Goal: Go to known website: Access a specific website the user already knows

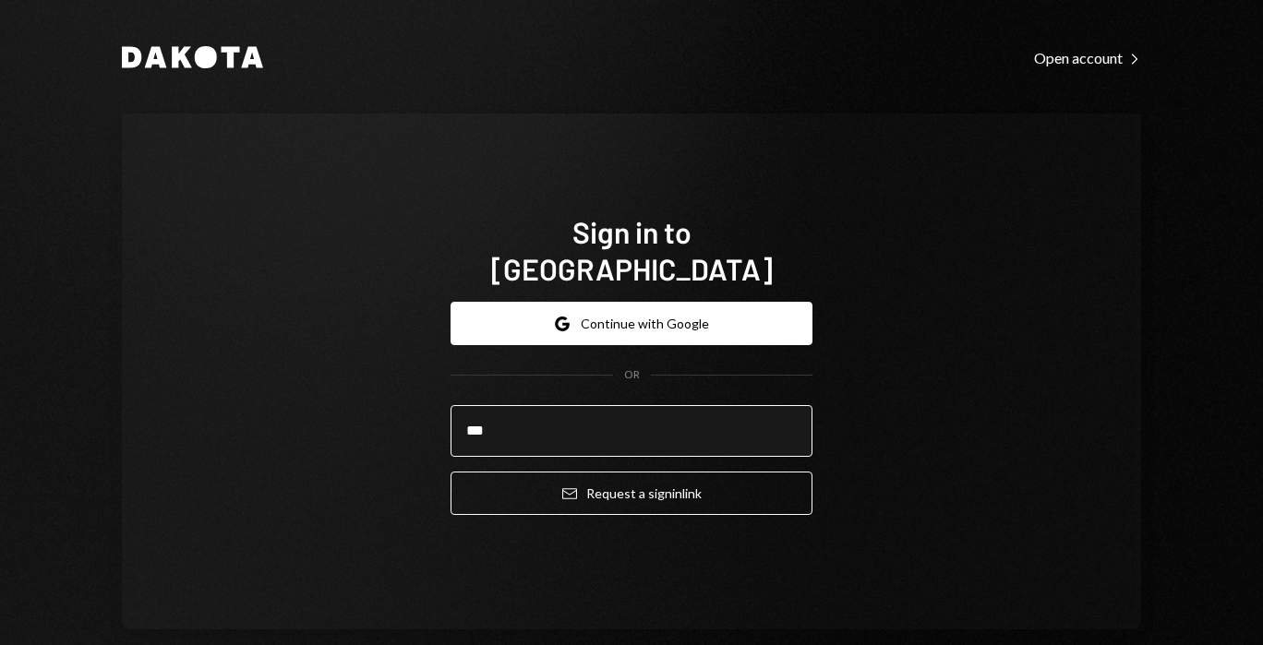
type input "**********"
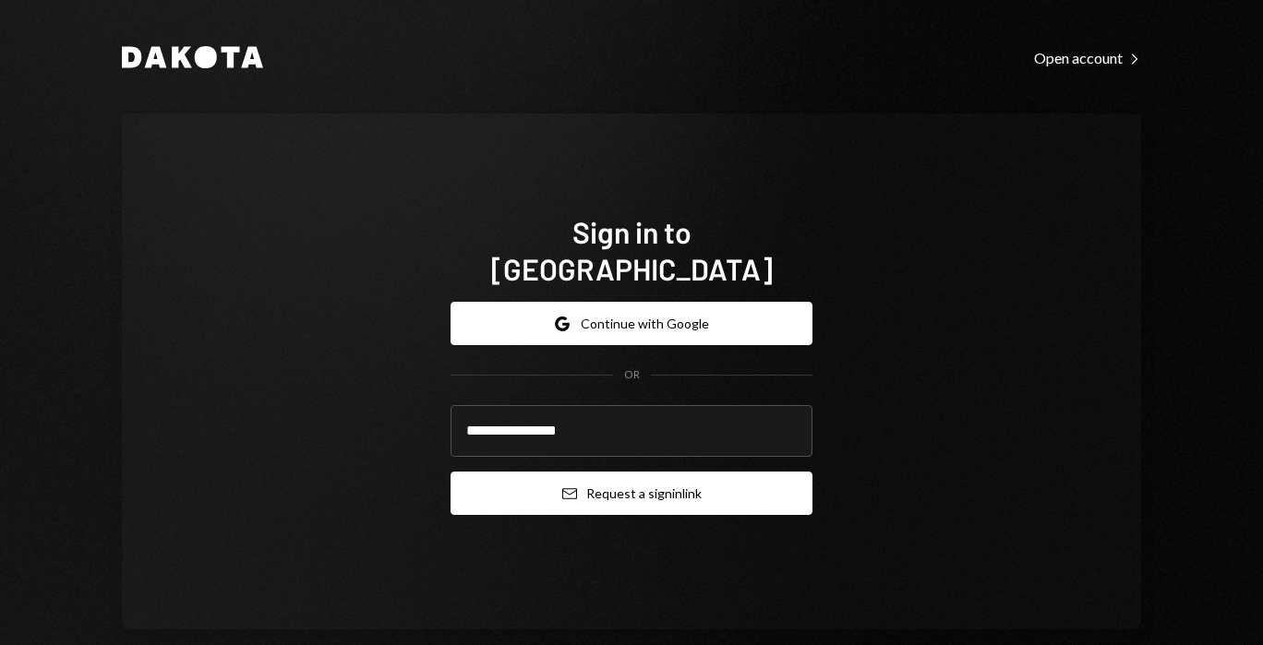
click at [561, 486] on button "Email Request a sign in link" at bounding box center [632, 493] width 362 height 43
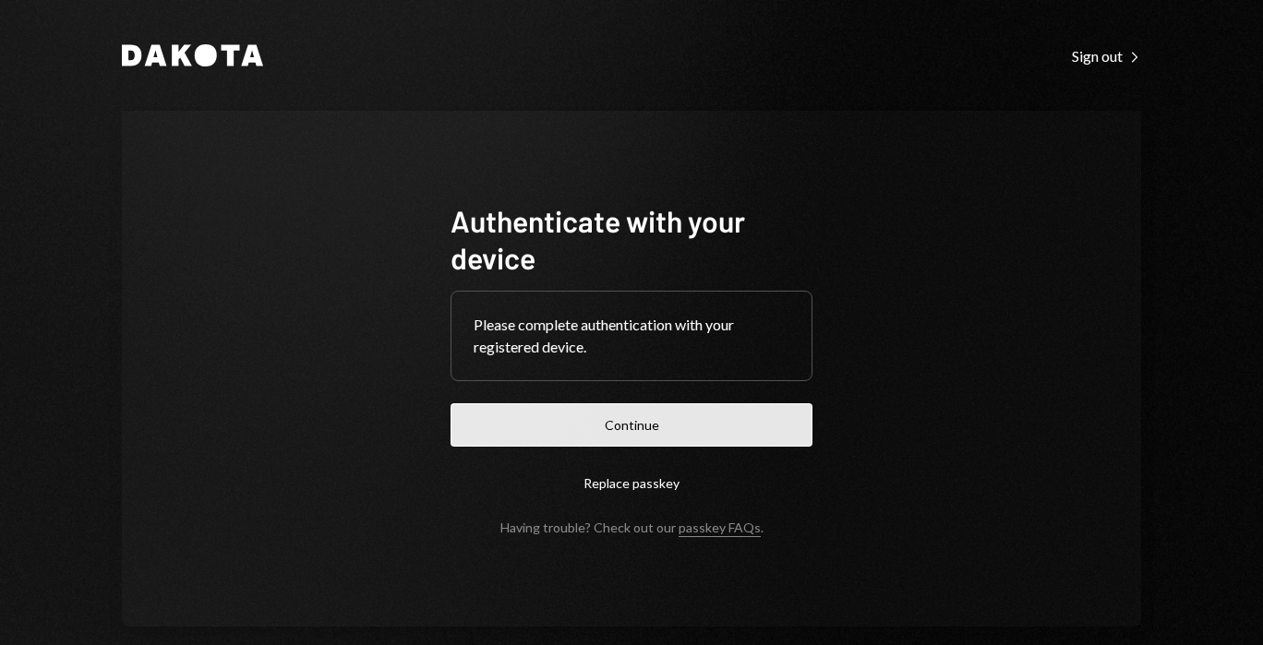
click at [525, 431] on button "Continue" at bounding box center [632, 424] width 362 height 43
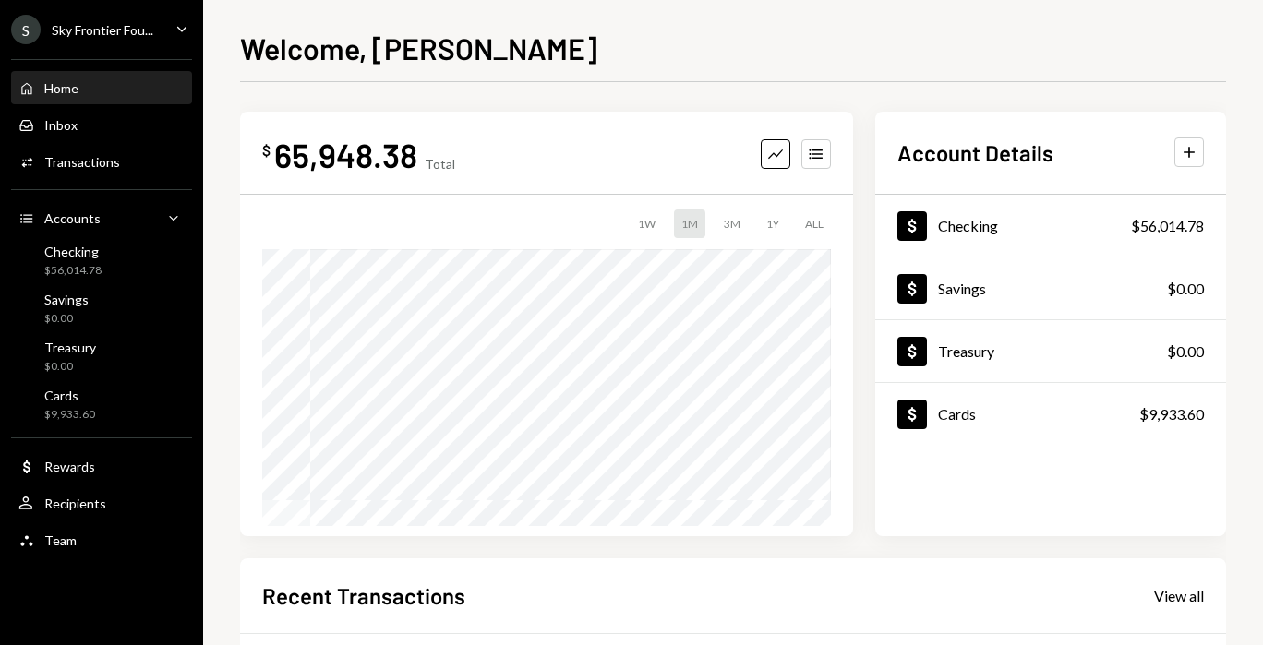
click at [181, 37] on icon "Caret Down" at bounding box center [182, 28] width 20 height 20
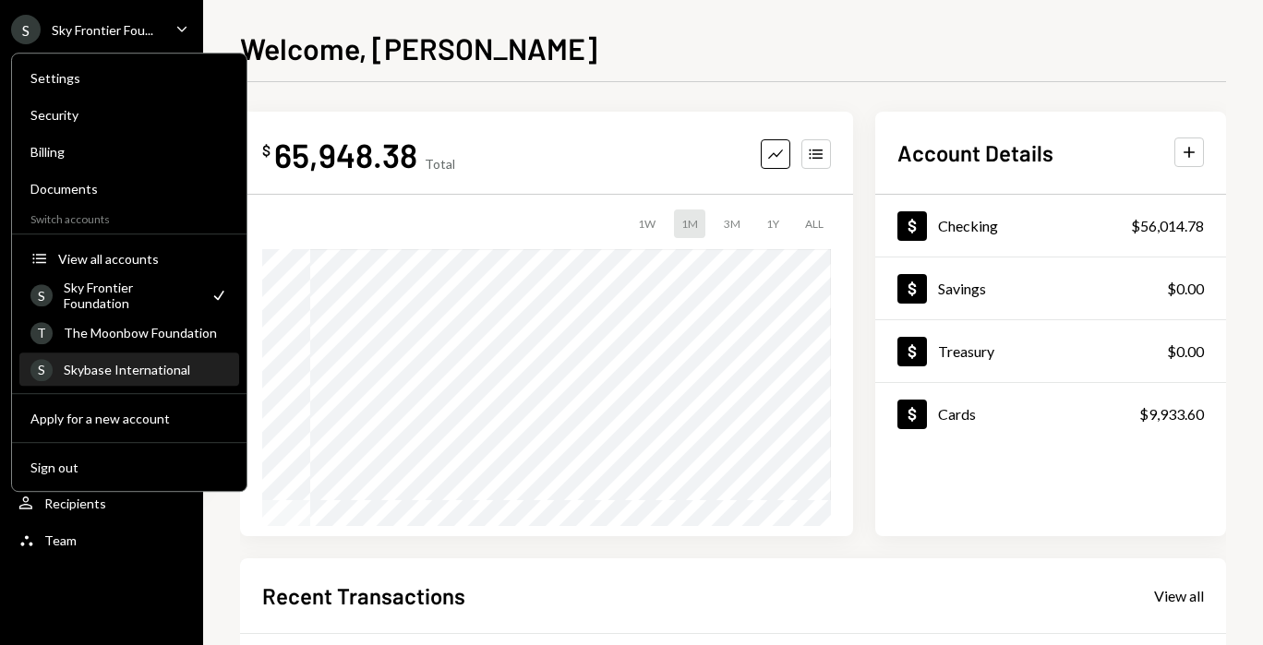
click at [166, 367] on div "Skybase International" at bounding box center [146, 370] width 164 height 16
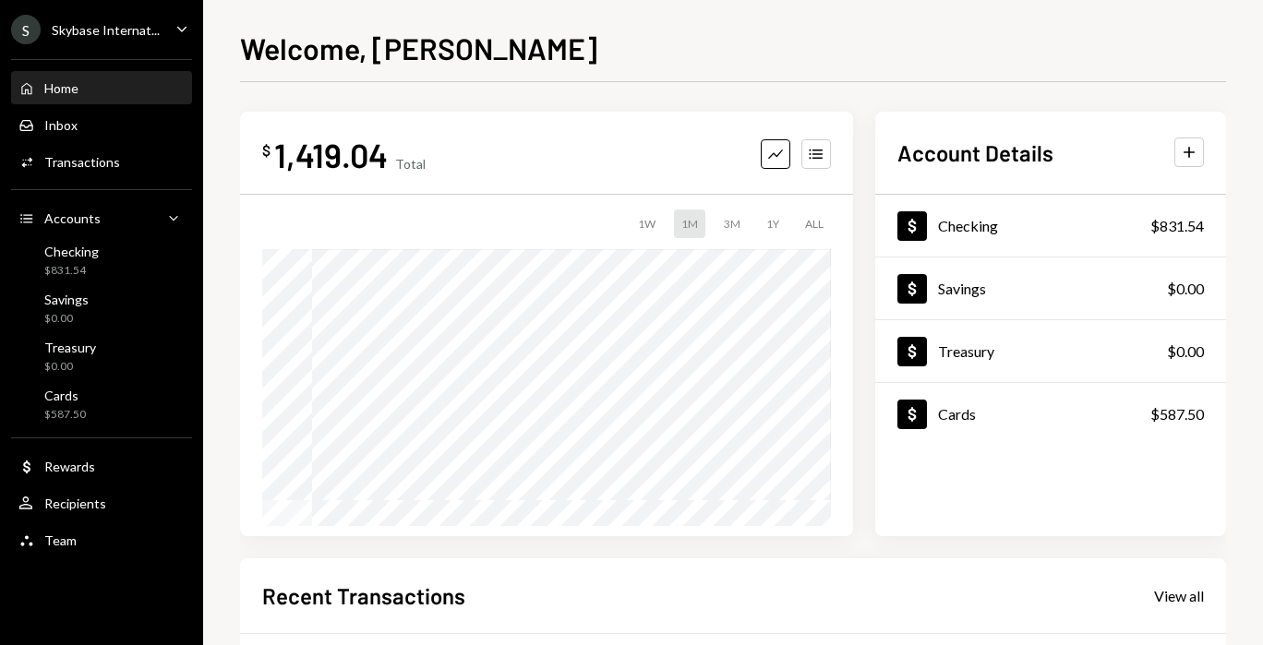
click at [228, 451] on div "Welcome, Nadine $ 1,419.04 Total Graph Accounts 1W 1M 3M 1Y ALL Account Details…" at bounding box center [733, 322] width 1060 height 645
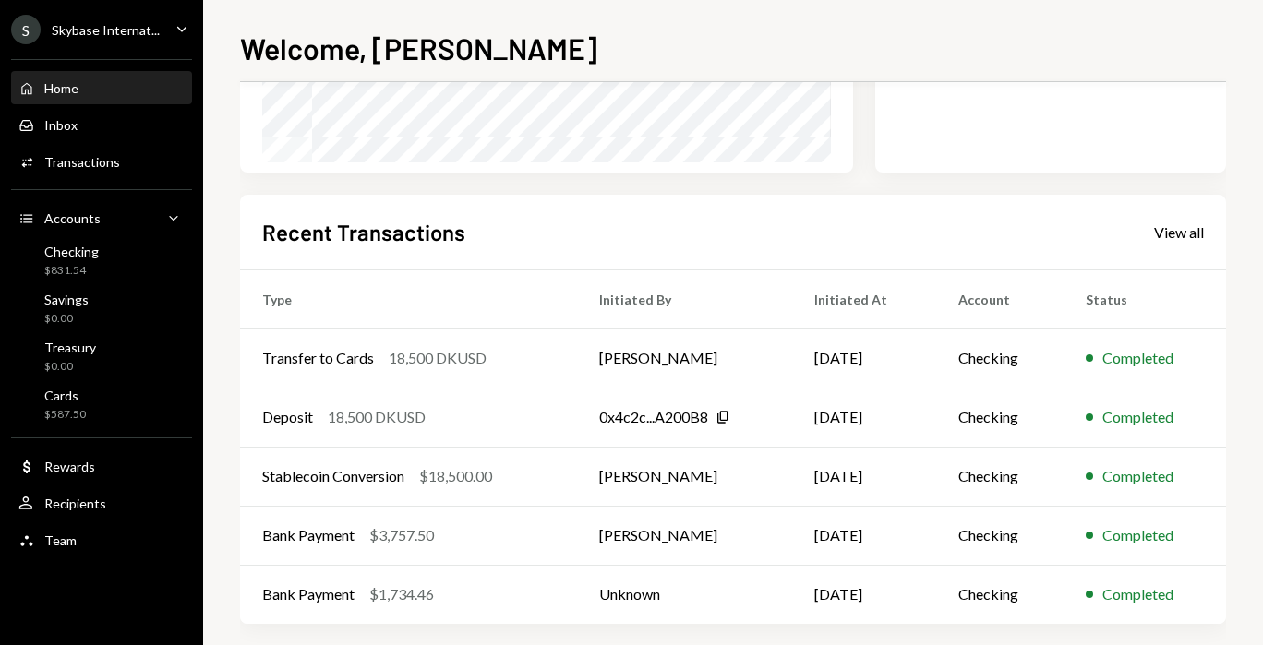
scroll to position [379, 0]
